Goal: Information Seeking & Learning: Learn about a topic

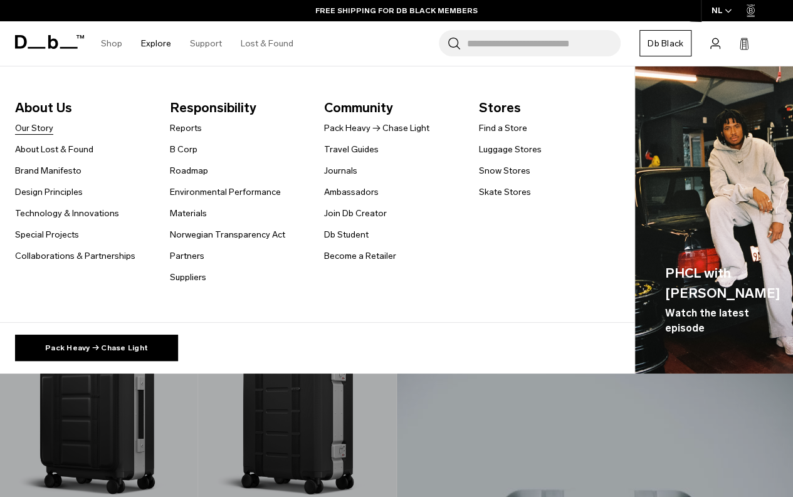
click at [27, 134] on link "Our Story" at bounding box center [34, 128] width 38 height 13
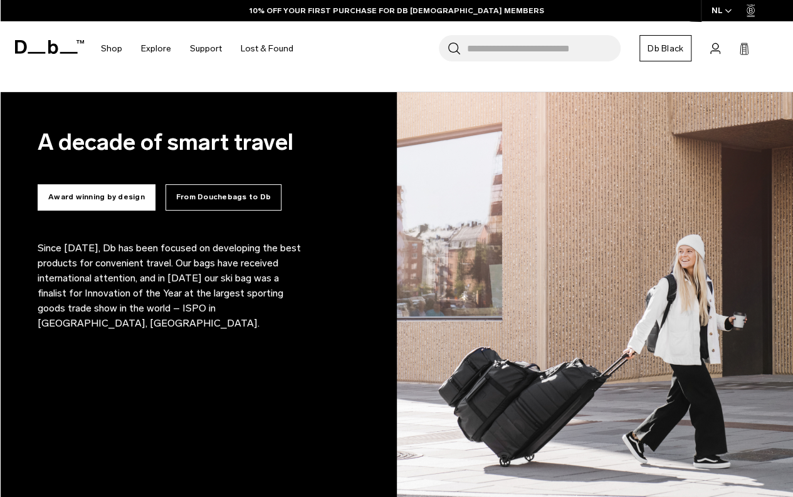
scroll to position [1044, 0]
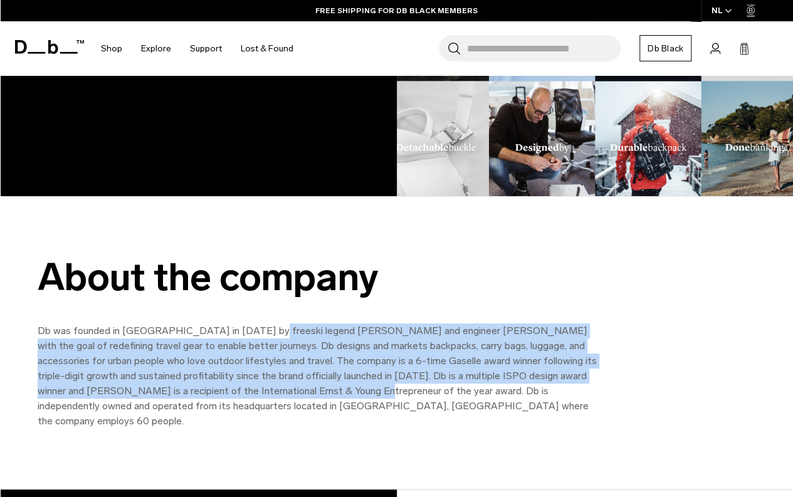
drag, startPoint x: 259, startPoint y: 329, endPoint x: 277, endPoint y: 384, distance: 57.3
click at [282, 387] on p "Db was founded in Norway in 2009 by freeski legend Jon Olsson and engineer Trul…" at bounding box center [320, 376] width 564 height 105
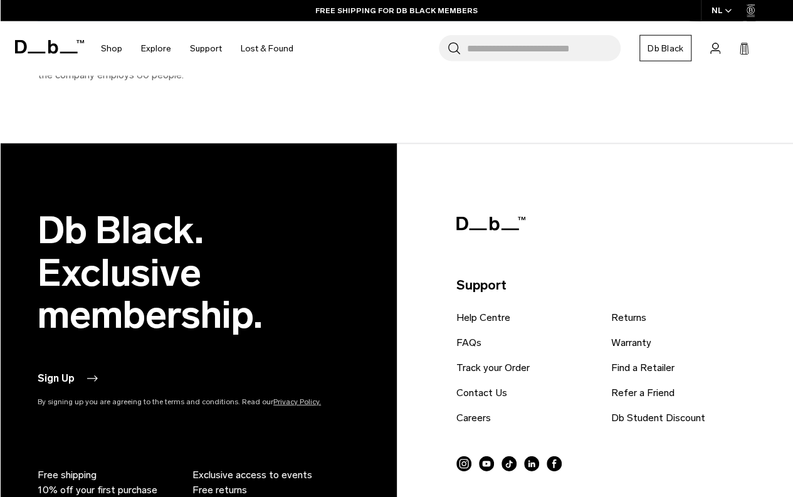
scroll to position [1435, 0]
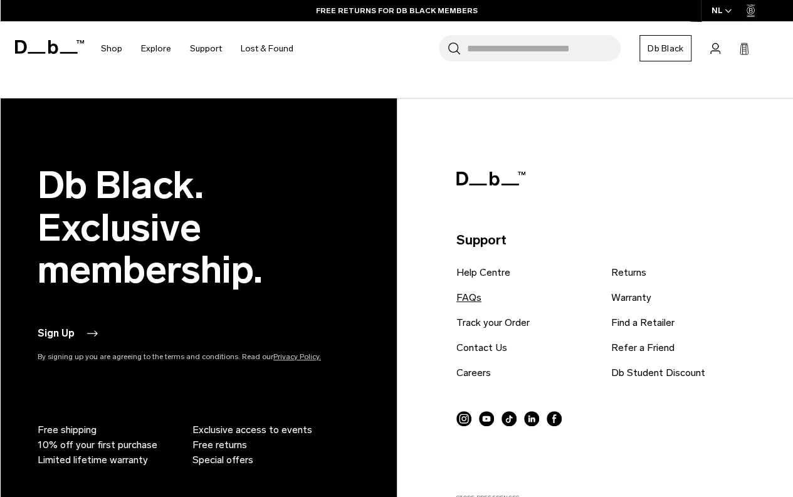
click at [462, 290] on link "FAQs" at bounding box center [469, 297] width 25 height 15
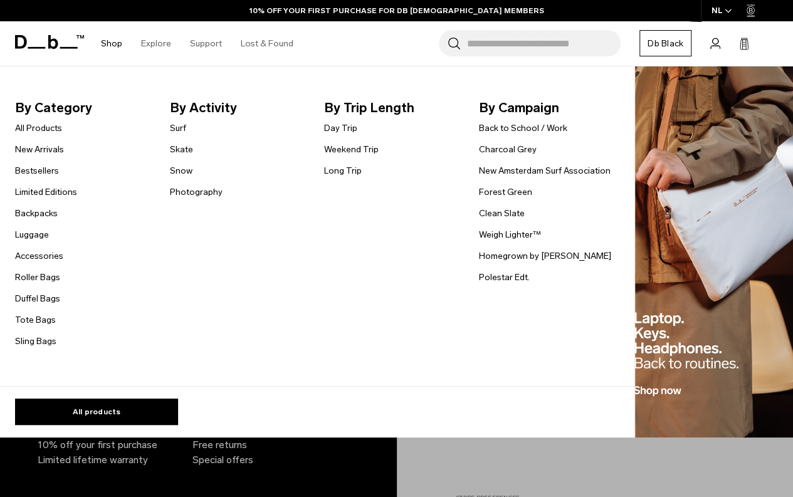
scroll to position [1435, 0]
click at [36, 165] on link "Bestsellers" at bounding box center [37, 170] width 44 height 13
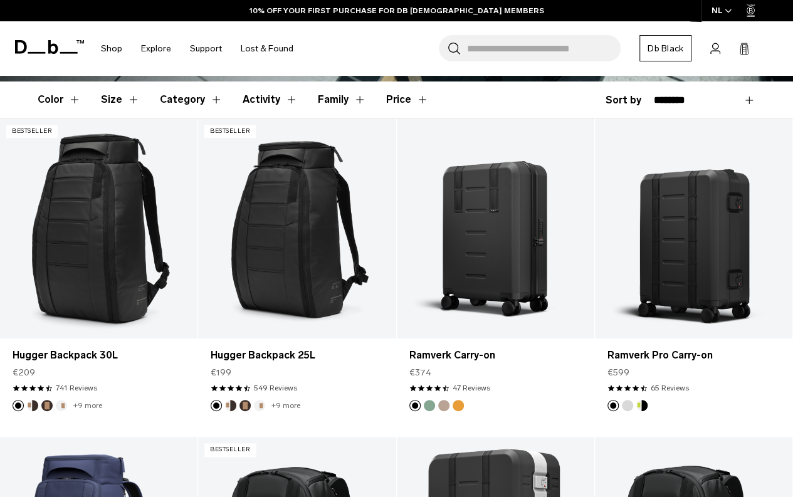
scroll to position [326, 0]
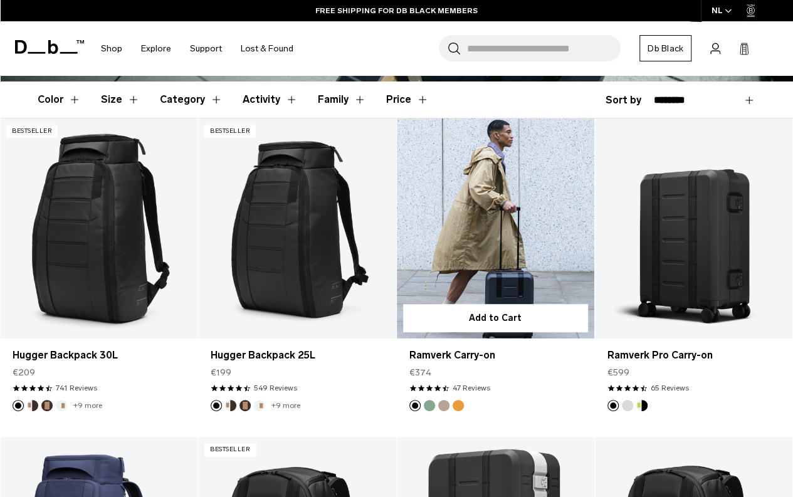
click at [497, 270] on link "Ramverk Carry-on" at bounding box center [496, 229] width 198 height 220
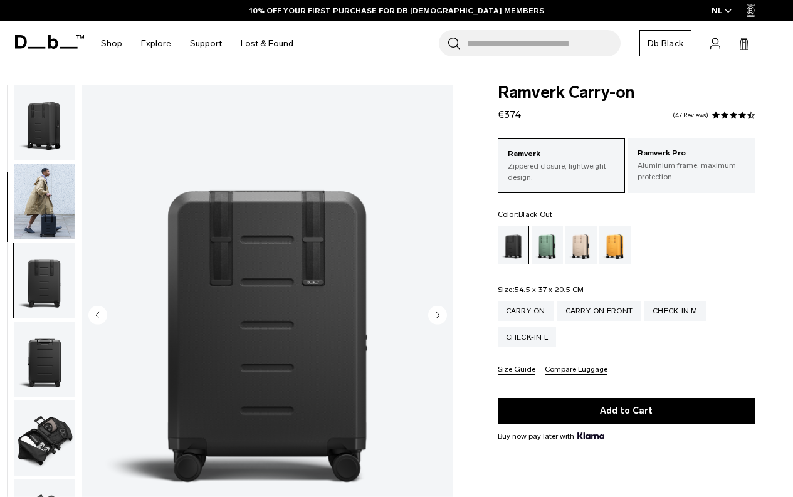
click at [641, 183] on div "Ramverk Pro Aluminium frame, maximum protection." at bounding box center [691, 165] width 127 height 54
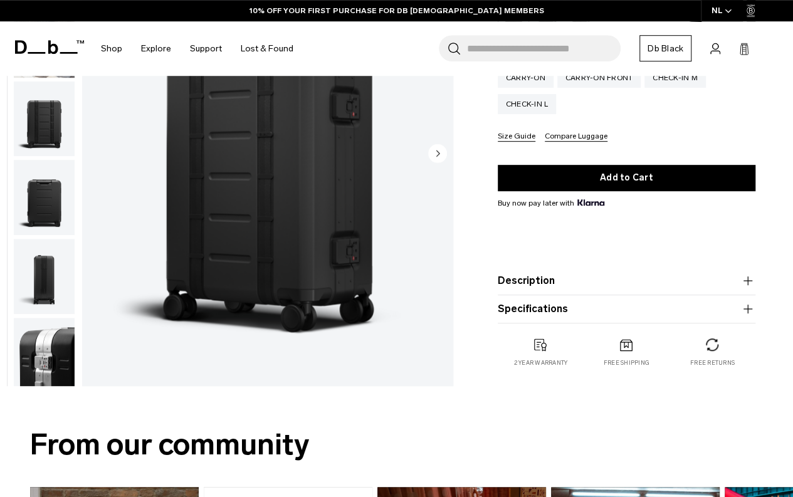
scroll to position [169, 0]
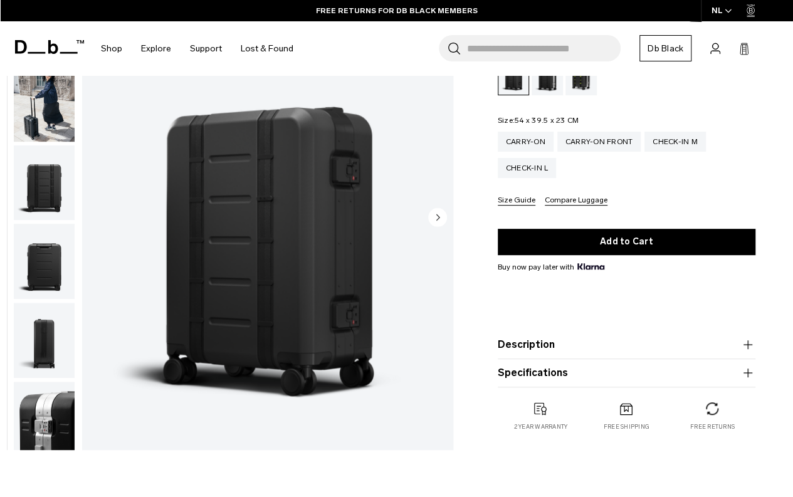
click at [34, 409] on img "button" at bounding box center [44, 419] width 61 height 75
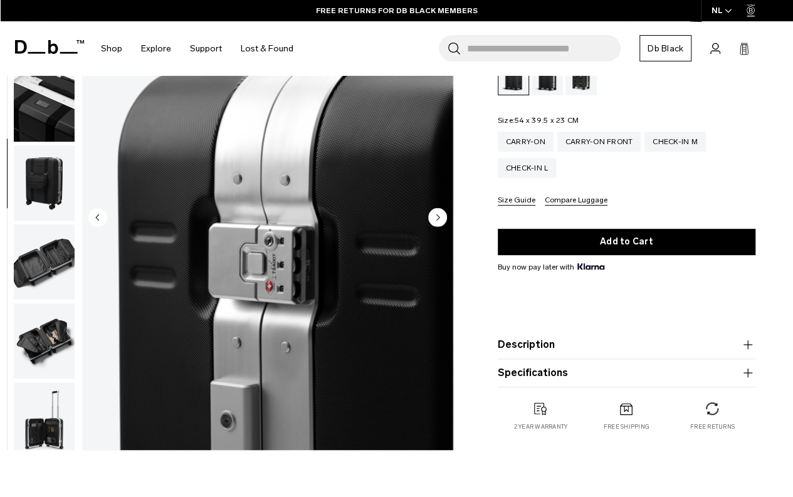
scroll to position [395, 0]
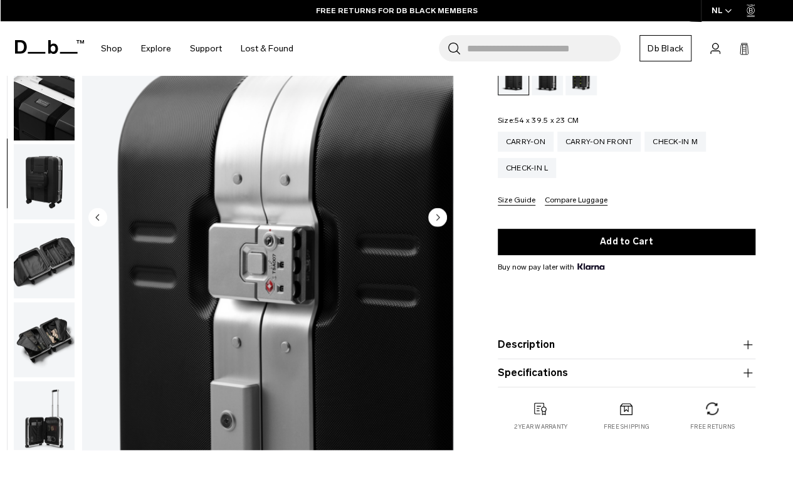
click at [551, 344] on button "Description" at bounding box center [627, 344] width 258 height 15
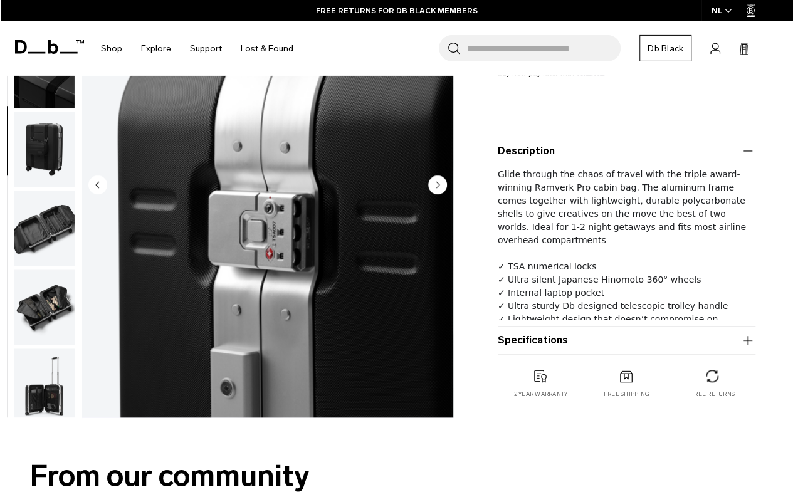
scroll to position [365, 0]
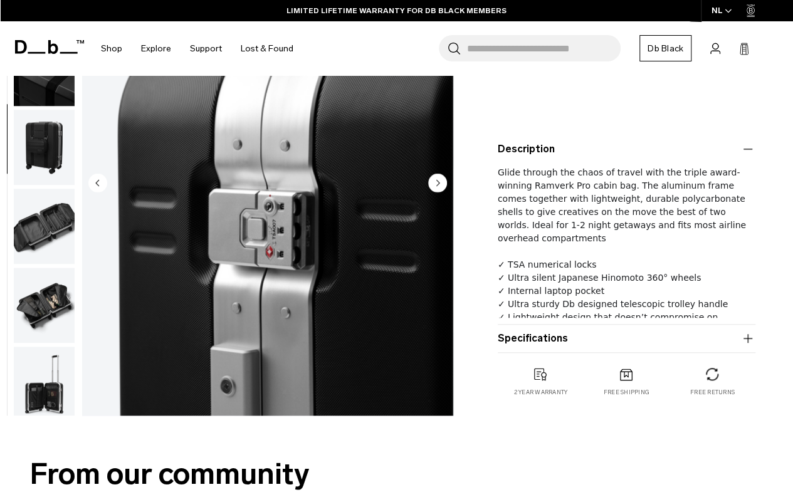
click at [548, 338] on button "Specifications" at bounding box center [627, 338] width 258 height 15
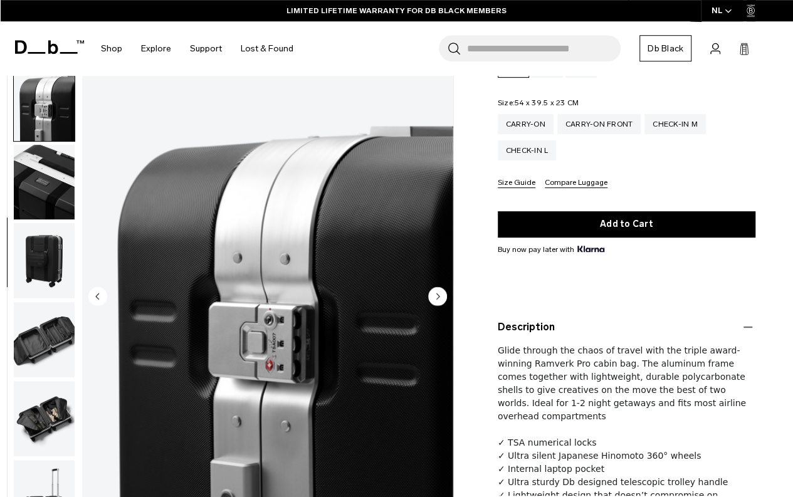
scroll to position [0, 0]
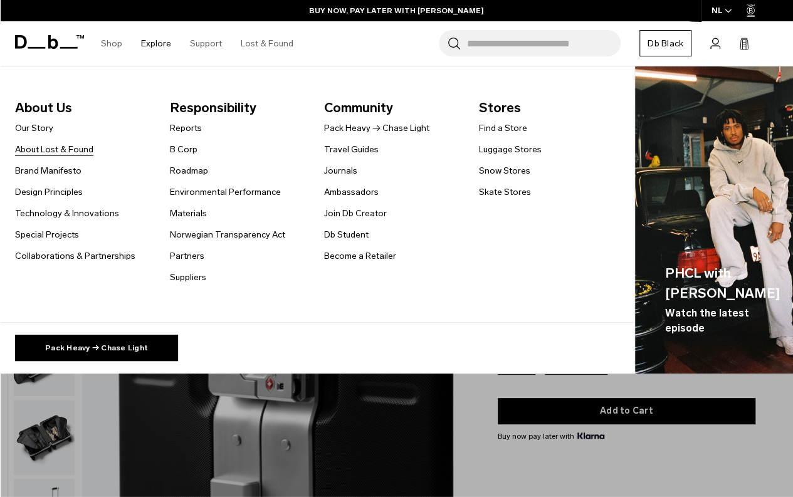
click at [53, 149] on link "About Lost & Found" at bounding box center [54, 149] width 78 height 13
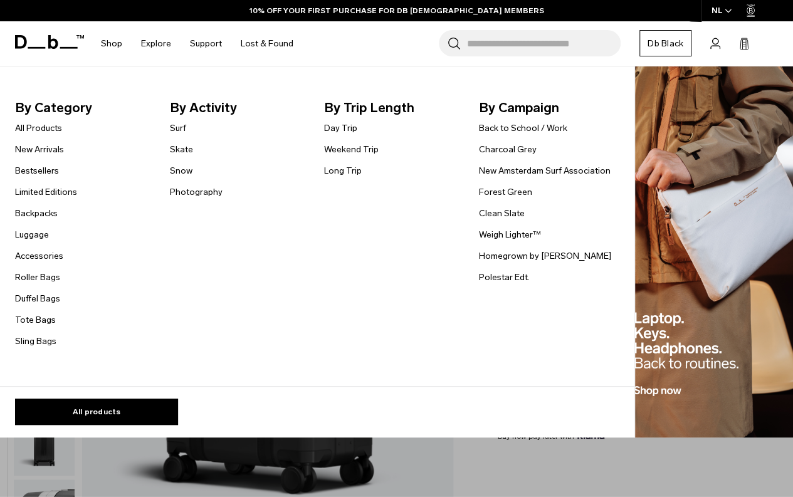
click at [334, 151] on link "Weekend Trip" at bounding box center [351, 149] width 55 height 13
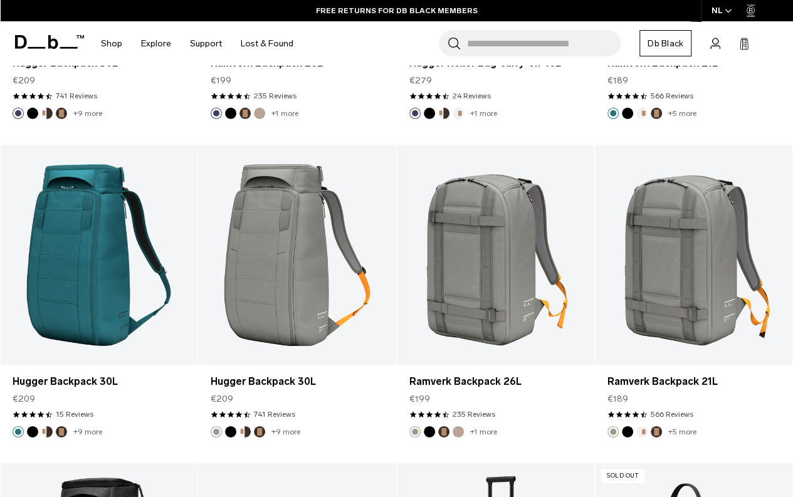
scroll to position [1500, 0]
